Goal: Task Accomplishment & Management: Manage account settings

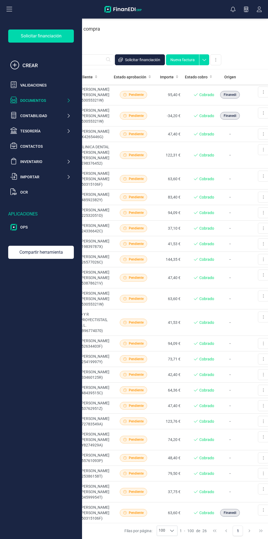
click at [68, 100] on icon at bounding box center [68, 100] width 4 height 5
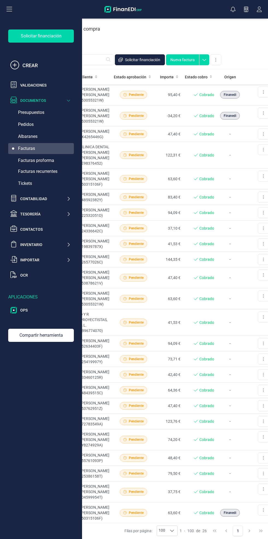
click at [66, 171] on div "Facturas recurrentes" at bounding box center [41, 171] width 66 height 11
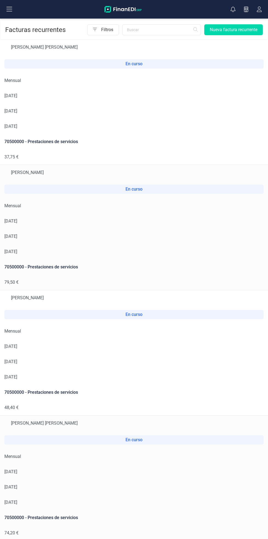
click at [51, 461] on td "Mensual" at bounding box center [134, 456] width 268 height 15
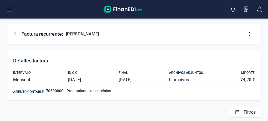
click at [14, 34] on icon at bounding box center [15, 34] width 5 height 4
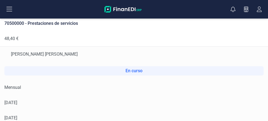
scroll to position [372, 0]
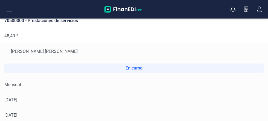
click at [161, 83] on td "Mensual" at bounding box center [134, 84] width 268 height 15
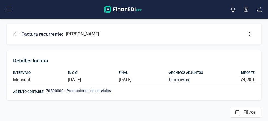
click at [251, 33] on icon at bounding box center [248, 33] width 5 height 5
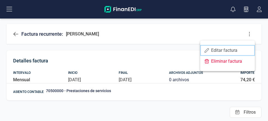
click at [237, 50] on span "Editar factura" at bounding box center [230, 50] width 39 height 4
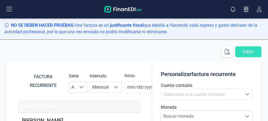
type input "[DATE]"
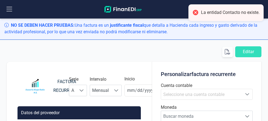
type input "[DATE]"
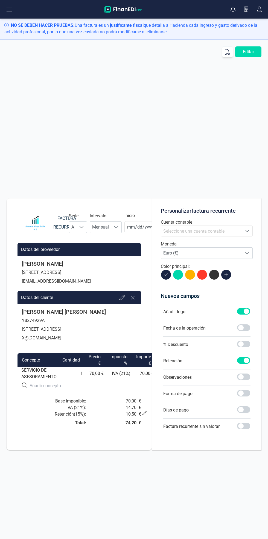
click at [126, 370] on td "IVA (21%)" at bounding box center [118, 373] width 27 height 13
click at [249, 50] on button "Editar" at bounding box center [248, 51] width 26 height 11
click at [251, 50] on button "Editar" at bounding box center [248, 51] width 26 height 11
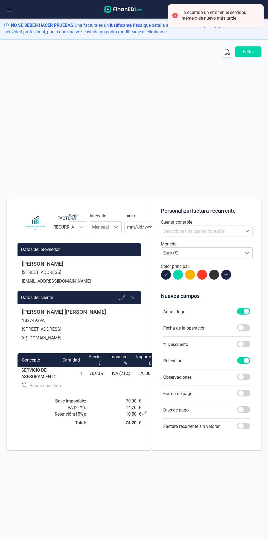
click at [110, 299] on div "Datos del cliente" at bounding box center [78, 297] width 123 height 13
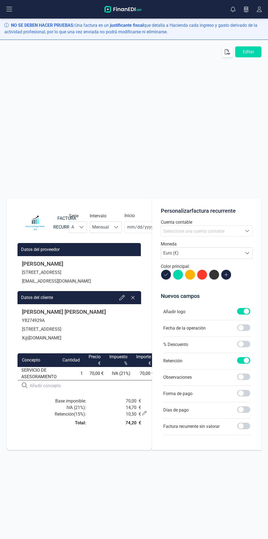
click at [122, 298] on icon at bounding box center [121, 297] width 5 height 5
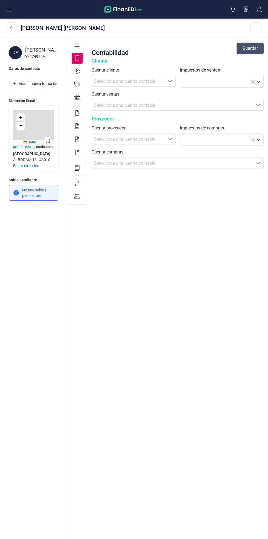
click at [223, 254] on div "Contabilidad Guardar Cliente Cuenta cliente Seleccione una cuenta Seleccione un…" at bounding box center [177, 288] width 181 height 502
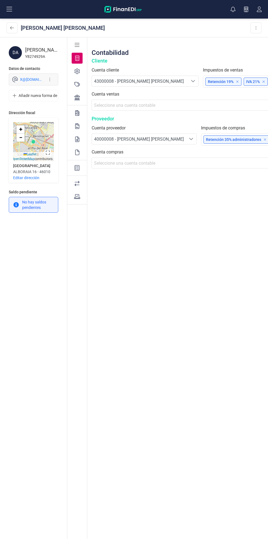
click at [12, 28] on icon at bounding box center [12, 28] width 4 height 4
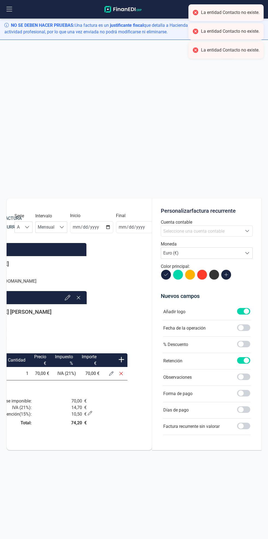
scroll to position [0, 55]
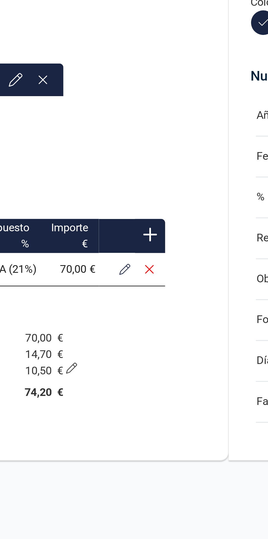
click at [108, 375] on button at bounding box center [110, 374] width 10 height 10
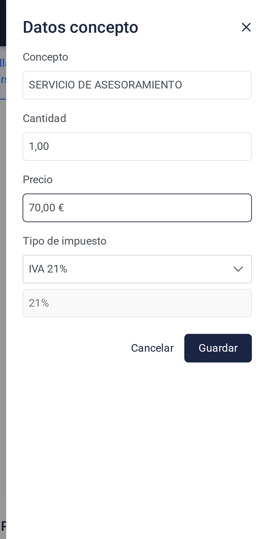
click at [239, 85] on input "70,00 €" at bounding box center [215, 83] width 92 height 11
type input "7,00 €"
type input "40,00 €"
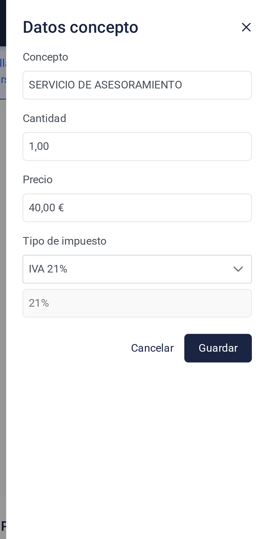
click at [251, 136] on button "Guardar" at bounding box center [247, 139] width 27 height 11
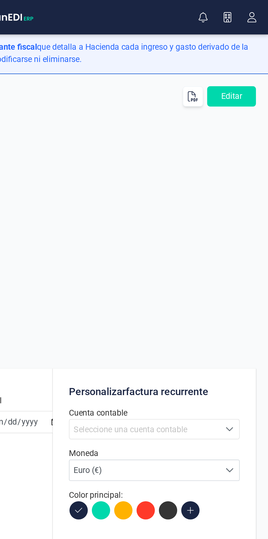
scroll to position [0, 0]
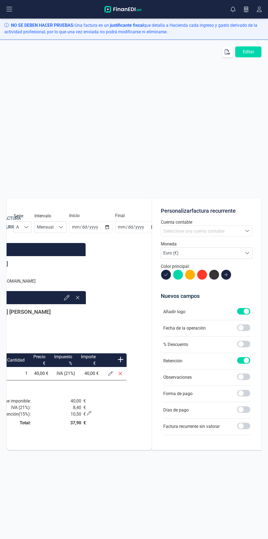
click at [89, 412] on icon at bounding box center [89, 413] width 4 height 4
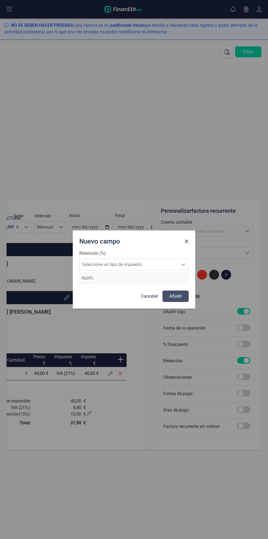
click at [172, 263] on span "Seleccione un tipo de impuesto" at bounding box center [128, 264] width 98 height 11
click at [147, 288] on li "Retención 15%" at bounding box center [133, 288] width 109 height 11
type input "15%"
click at [180, 293] on button "Añadir" at bounding box center [175, 296] width 26 height 11
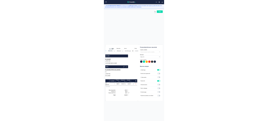
scroll to position [0, 65]
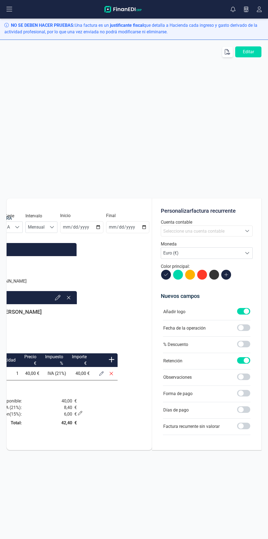
click at [255, 48] on button "Editar" at bounding box center [248, 51] width 26 height 11
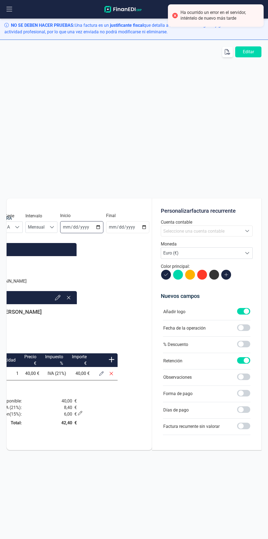
click at [83, 224] on input "[DATE]" at bounding box center [81, 227] width 43 height 12
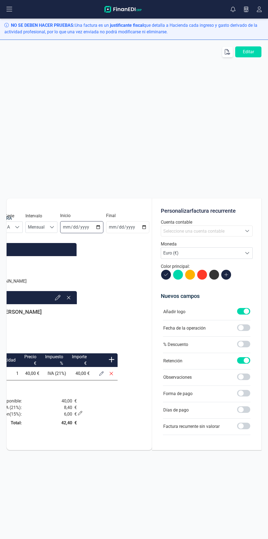
type input "2025-09-30"
click at [252, 51] on button "Editar" at bounding box center [248, 51] width 26 height 11
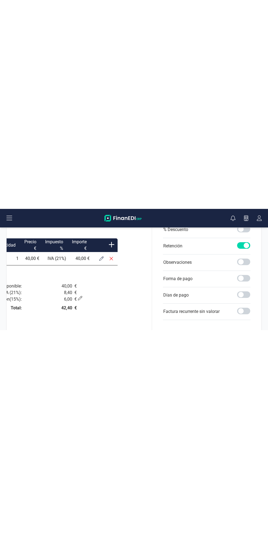
scroll to position [0, 0]
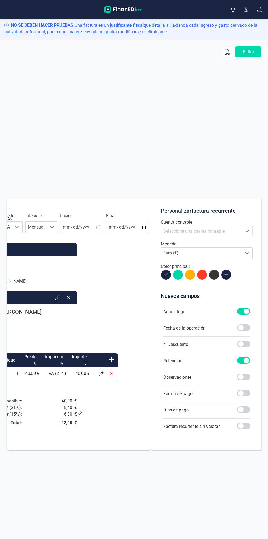
click at [229, 49] on icon "button" at bounding box center [226, 51] width 5 height 5
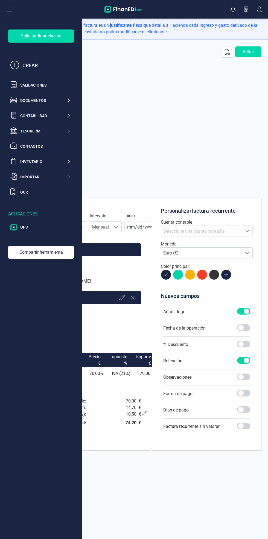
click at [9, 9] on icon at bounding box center [10, 9] width 6 height 5
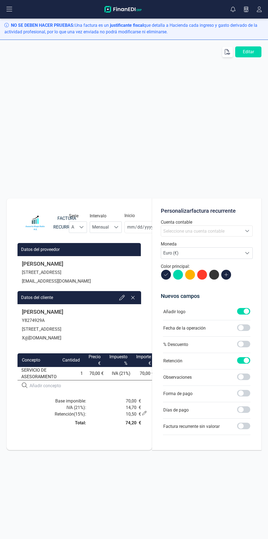
click at [258, 10] on icon "button" at bounding box center [259, 9] width 10 height 5
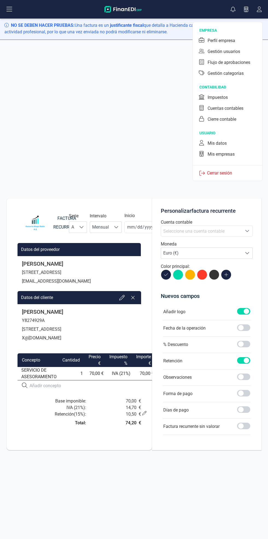
click at [238, 38] on div "Perfil empresa" at bounding box center [227, 40] width 63 height 11
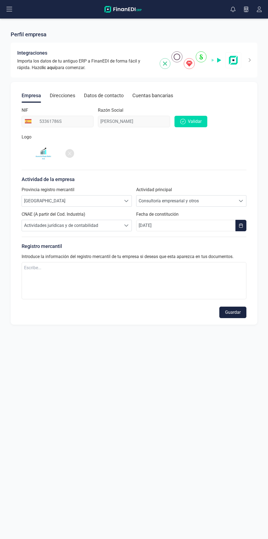
click at [56, 91] on div "Direcciones" at bounding box center [62, 95] width 25 height 14
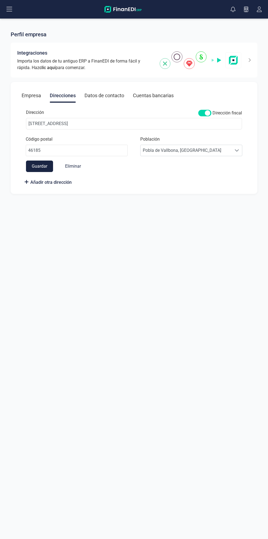
click at [106, 95] on div "Datos de contacto" at bounding box center [104, 95] width 40 height 14
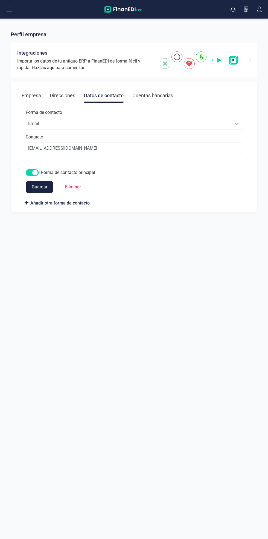
click at [9, 9] on icon at bounding box center [10, 9] width 6 height 5
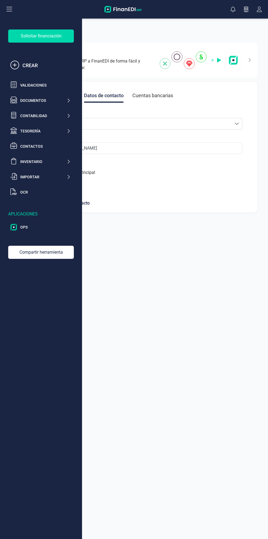
click at [72, 100] on div "Documentos" at bounding box center [40, 100] width 64 height 11
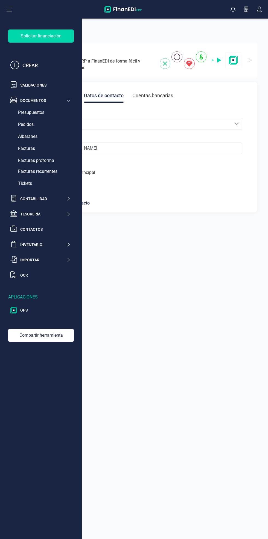
click at [68, 171] on div "Facturas recurrentes" at bounding box center [41, 171] width 66 height 11
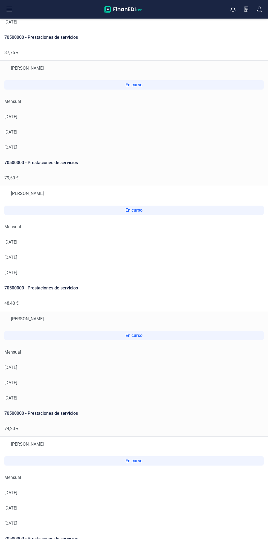
scroll to position [105, 0]
click at [154, 369] on td "[DATE]" at bounding box center [134, 367] width 268 height 15
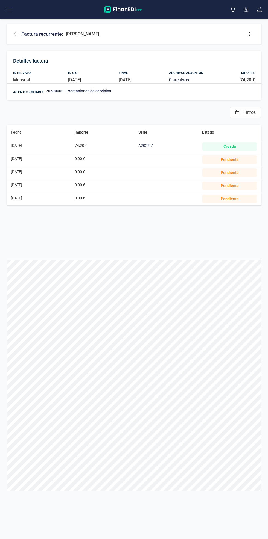
click at [246, 37] on icon at bounding box center [248, 33] width 5 height 5
click at [245, 48] on span "Editar factura" at bounding box center [230, 50] width 39 height 4
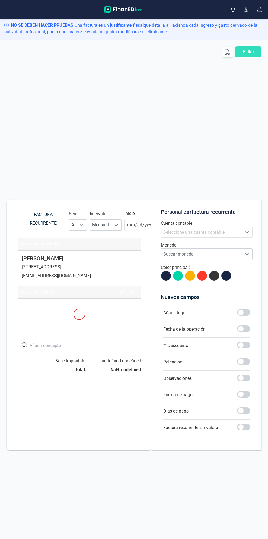
type input "[DATE]"
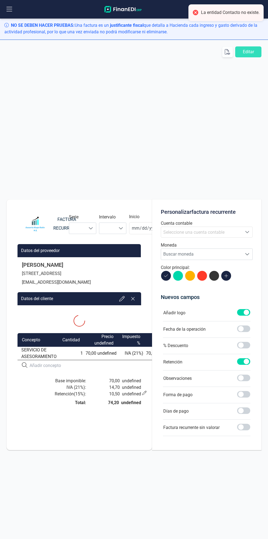
type input "[DATE]"
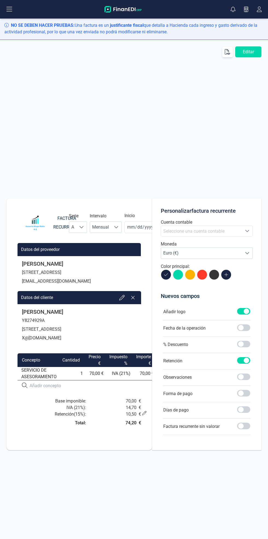
click at [255, 49] on button "Editar" at bounding box center [248, 51] width 26 height 11
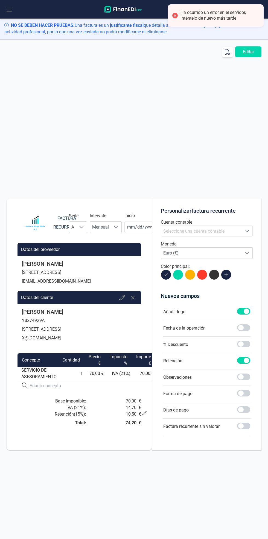
click at [184, 490] on div "NO SE DEBEN HACER PRUEBAS: Una factura es un justificante fiscal que detalla a …" at bounding box center [134, 269] width 268 height 539
